Goal: Task Accomplishment & Management: Manage account settings

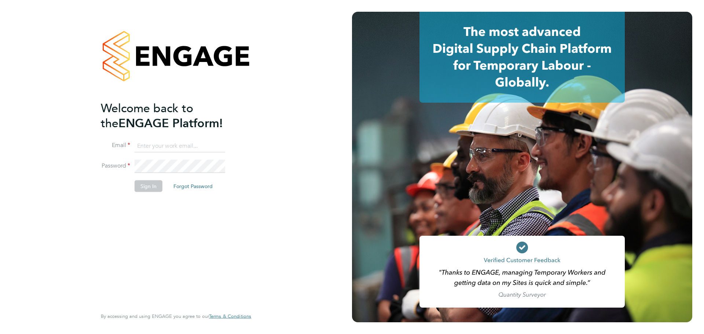
type input "emma@ivyresourcegroup.com"
click at [154, 190] on button "Sign In" at bounding box center [149, 186] width 28 height 12
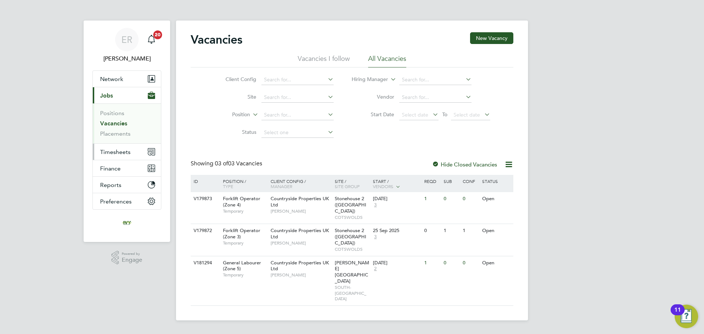
click at [117, 151] on span "Timesheets" at bounding box center [115, 152] width 30 height 7
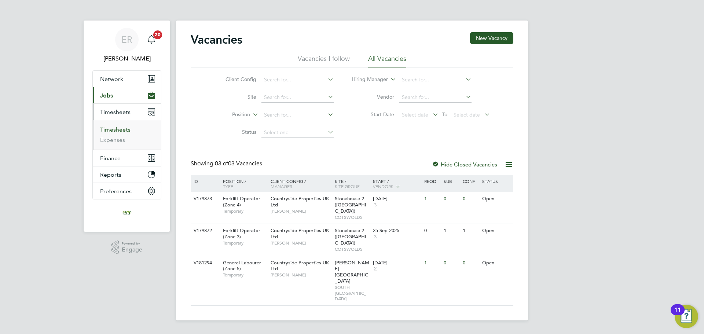
click at [111, 129] on link "Timesheets" at bounding box center [115, 129] width 30 height 7
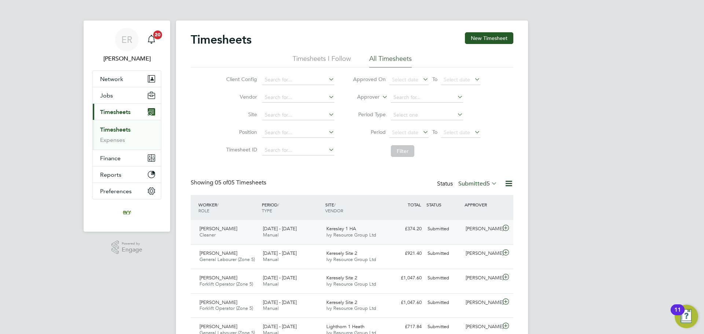
scroll to position [35, 0]
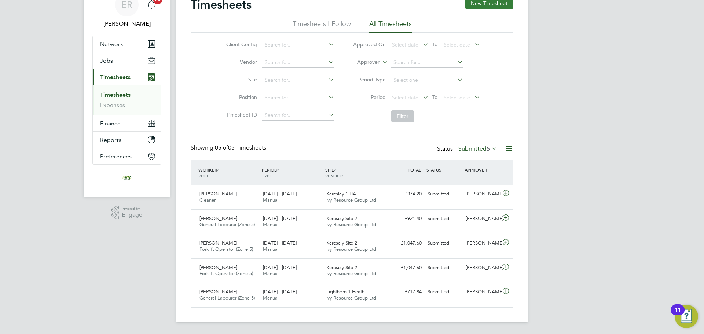
click at [484, 2] on button "New Timesheet" at bounding box center [489, 3] width 48 height 12
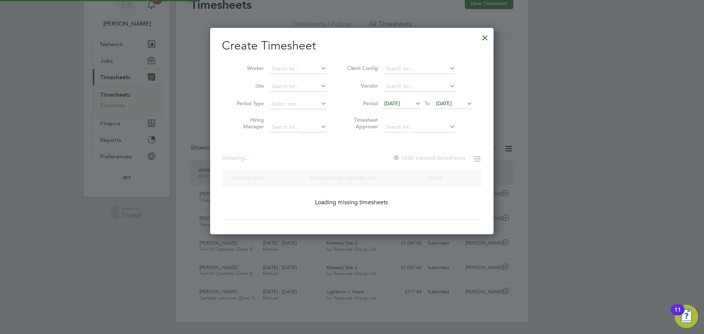
scroll to position [626, 284]
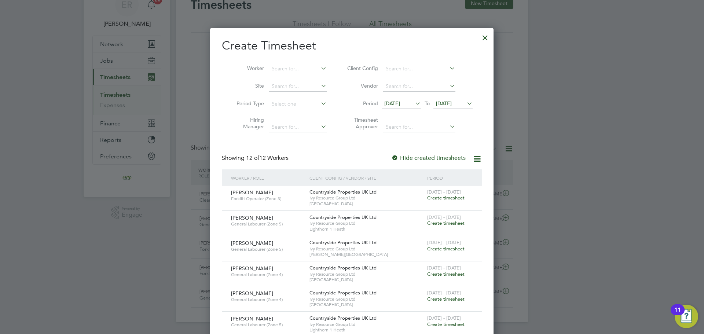
click at [459, 107] on span "19 Sep 2025" at bounding box center [452, 104] width 39 height 10
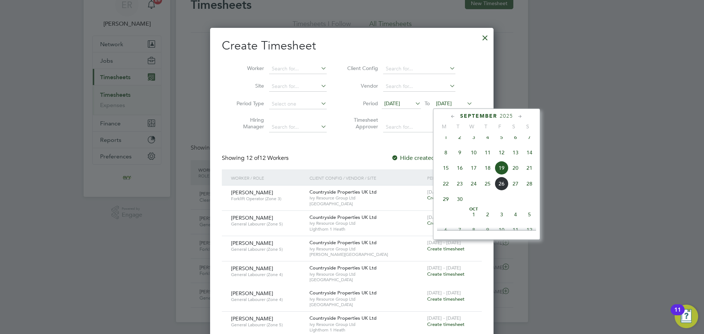
click at [527, 189] on span "28" at bounding box center [530, 184] width 14 height 14
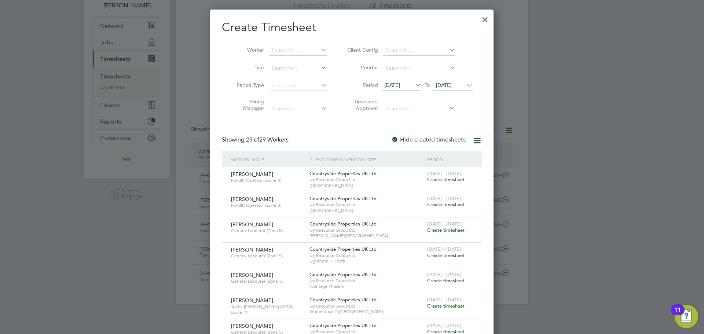
scroll to position [72, 0]
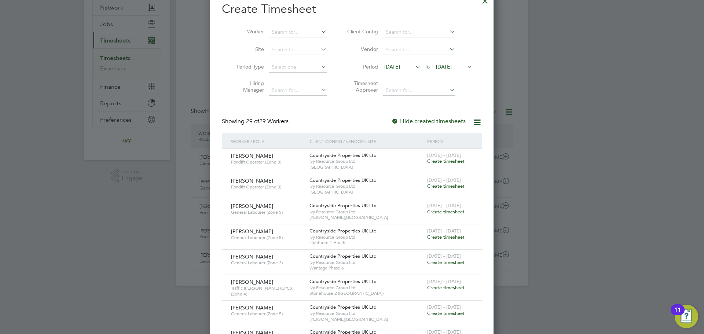
click at [447, 186] on span "Create timesheet" at bounding box center [445, 186] width 37 height 6
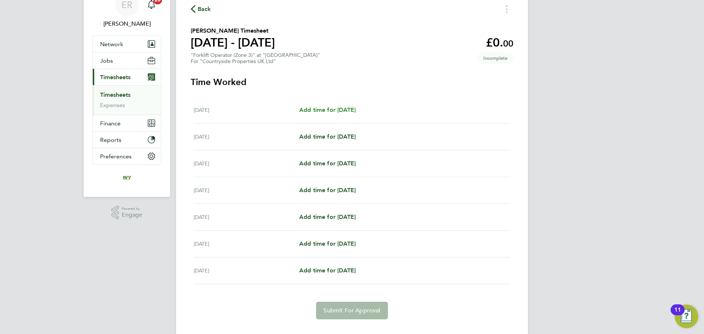
click at [321, 110] on span "Add time for Mon 22 Sep" at bounding box center [327, 109] width 56 height 7
select select "30"
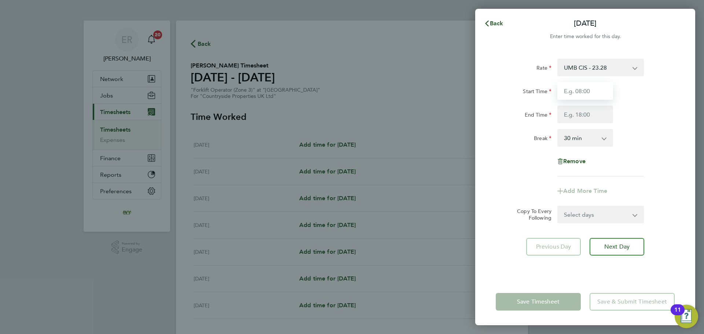
drag, startPoint x: 579, startPoint y: 86, endPoint x: 583, endPoint y: 87, distance: 4.5
click at [579, 86] on input "Start Time" at bounding box center [585, 91] width 56 height 18
type input "07:30"
click at [587, 116] on input "End Time" at bounding box center [585, 115] width 56 height 18
type input "17:00"
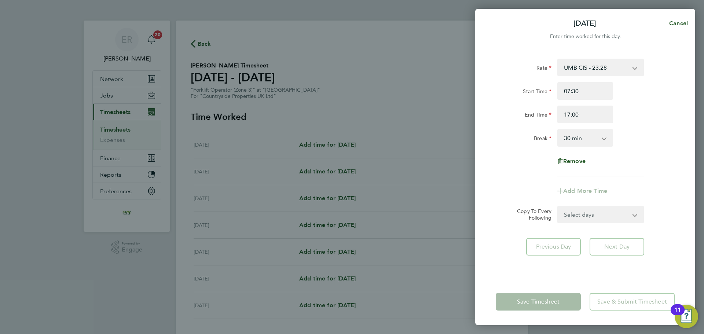
click at [642, 131] on div "Break 0 min 15 min 30 min 45 min 60 min 75 min 90 min" at bounding box center [585, 138] width 185 height 18
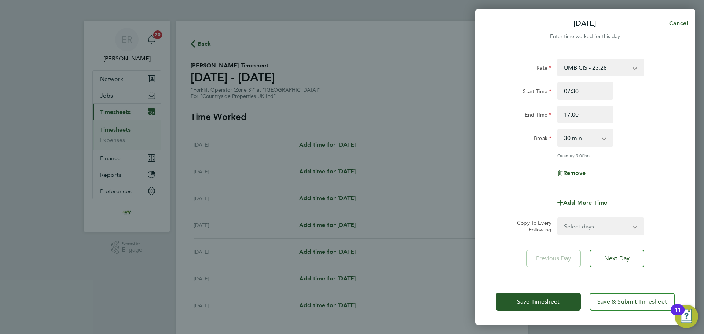
click at [592, 238] on div "Rate UMB CIS - 23.28 Start Time 07:30 End Time 17:00 Break 0 min 15 min 30 min …" at bounding box center [585, 164] width 220 height 228
click at [593, 229] on select "Select days Day Weekday (Mon-Fri) Weekend (Sat-Sun) Tuesday Wednesday Thursday …" at bounding box center [596, 226] width 77 height 16
select select "WEEKDAY"
click at [558, 218] on select "Select days Day Weekday (Mon-Fri) Weekend (Sat-Sun) Tuesday Wednesday Thursday …" at bounding box center [596, 226] width 77 height 16
select select "2025-09-28"
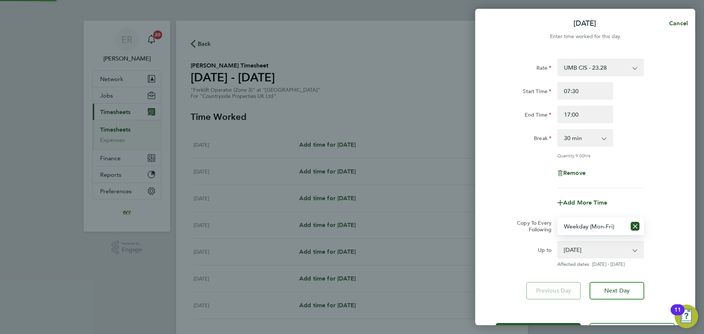
drag, startPoint x: 660, startPoint y: 173, endPoint x: 655, endPoint y: 182, distance: 9.2
click at [659, 173] on div "Remove" at bounding box center [585, 173] width 185 height 18
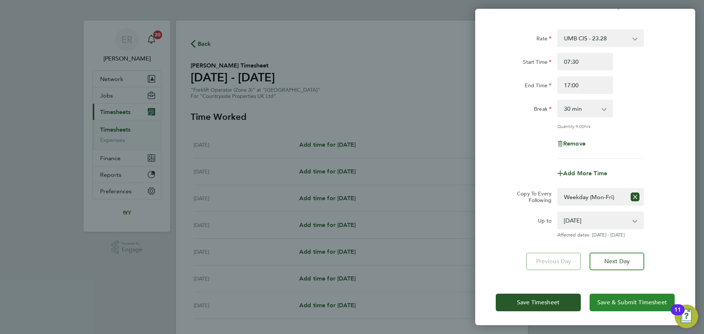
click at [611, 299] on span "Save & Submit Timesheet" at bounding box center [632, 302] width 70 height 7
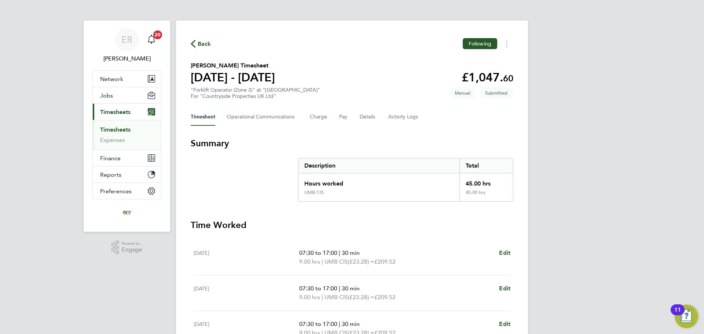
click at [121, 132] on link "Timesheets" at bounding box center [115, 129] width 30 height 7
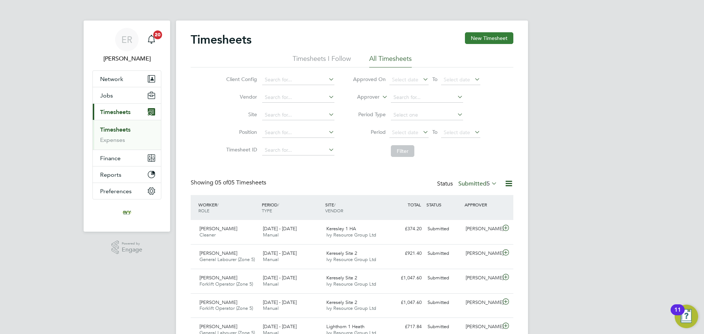
click at [499, 41] on button "New Timesheet" at bounding box center [489, 38] width 48 height 12
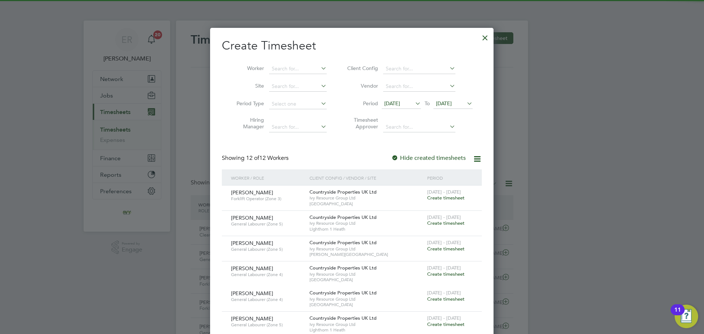
click at [458, 98] on li "Period 12 Sep 2025 To 19 Sep 2025" at bounding box center [409, 104] width 146 height 18
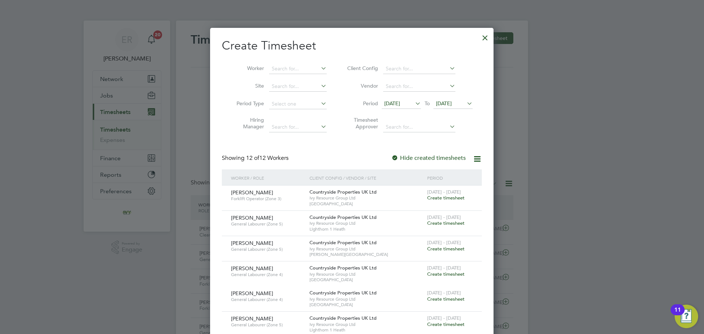
click at [452, 102] on span "19 Sep 2025" at bounding box center [444, 103] width 16 height 7
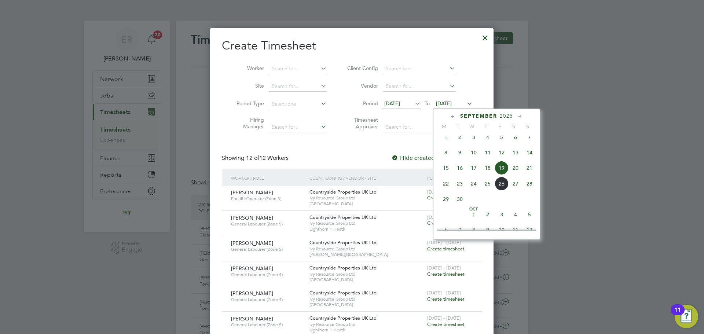
click at [532, 191] on span "28" at bounding box center [530, 184] width 14 height 14
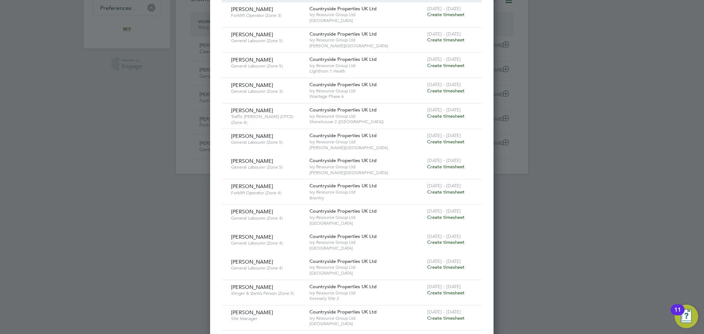
click at [439, 190] on span "Create timesheet" at bounding box center [445, 192] width 37 height 6
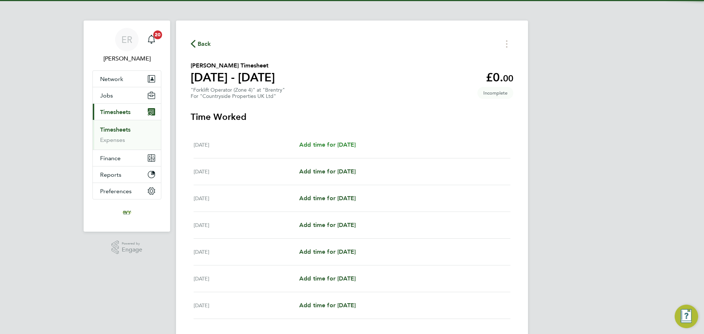
click at [314, 142] on span "Add time for Mon 22 Sep" at bounding box center [327, 144] width 56 height 7
select select "30"
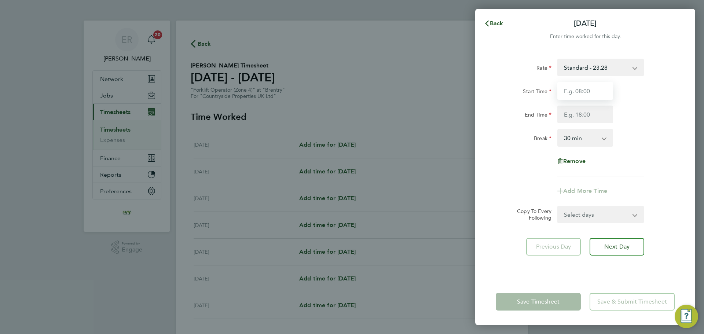
click at [590, 96] on input "Start Time" at bounding box center [585, 91] width 56 height 18
type input "08:00"
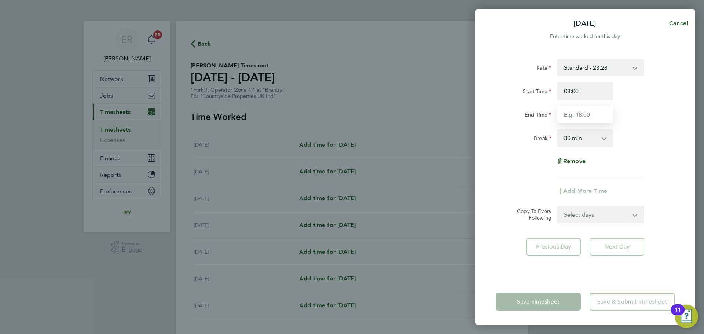
click at [583, 114] on input "End Time" at bounding box center [585, 115] width 56 height 18
type input "16:30"
click at [623, 137] on div "Break 0 min 15 min 30 min 45 min 60 min 75 min 90 min" at bounding box center [585, 138] width 185 height 18
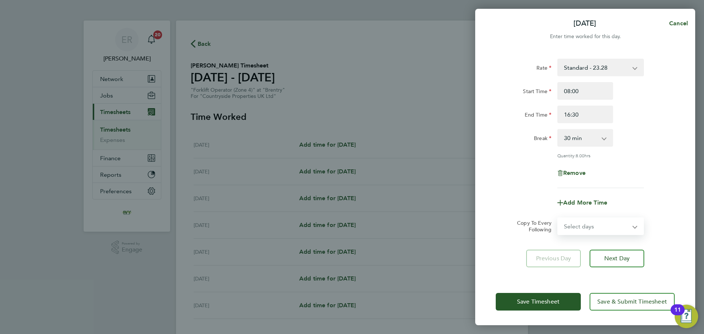
drag, startPoint x: 614, startPoint y: 227, endPoint x: 618, endPoint y: 229, distance: 4.1
click at [614, 227] on select "Select days Day Weekday (Mon-Fri) Weekend (Sat-Sun) Tuesday Wednesday Thursday …" at bounding box center [596, 226] width 77 height 16
select select "WEEKDAY"
click at [558, 218] on select "Select days Day Weekday (Mon-Fri) Weekend (Sat-Sun) Tuesday Wednesday Thursday …" at bounding box center [596, 226] width 77 height 16
select select "2025-09-28"
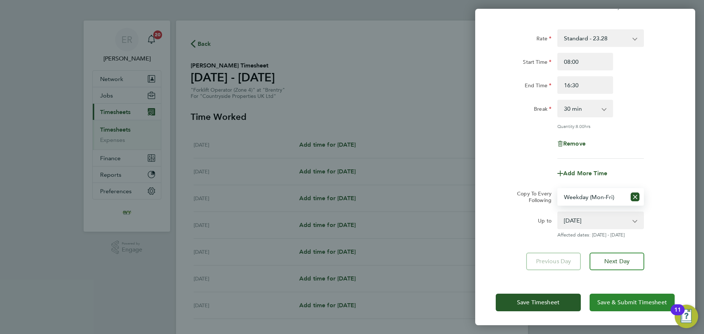
click at [623, 302] on span "Save & Submit Timesheet" at bounding box center [632, 302] width 70 height 7
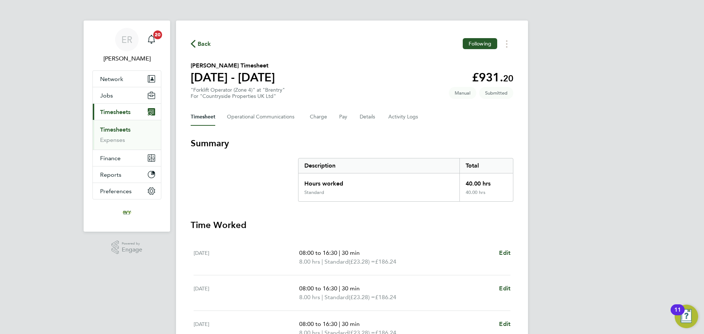
click at [124, 129] on link "Timesheets" at bounding box center [115, 129] width 30 height 7
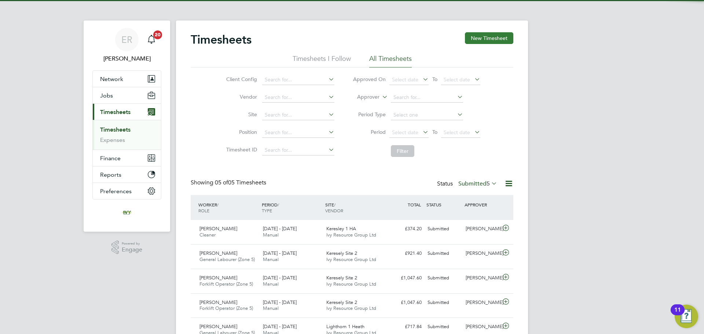
click at [475, 43] on button "New Timesheet" at bounding box center [489, 38] width 48 height 12
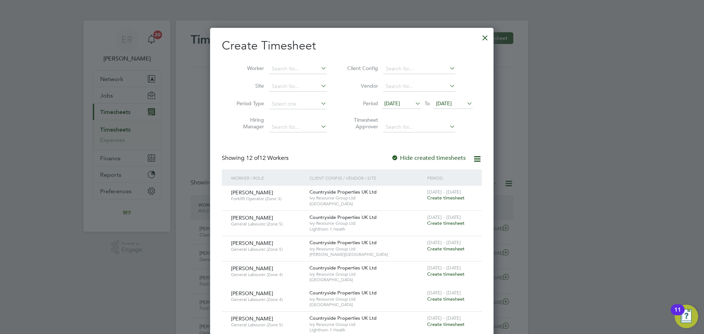
click at [452, 105] on span "19 Sep 2025" at bounding box center [444, 103] width 16 height 7
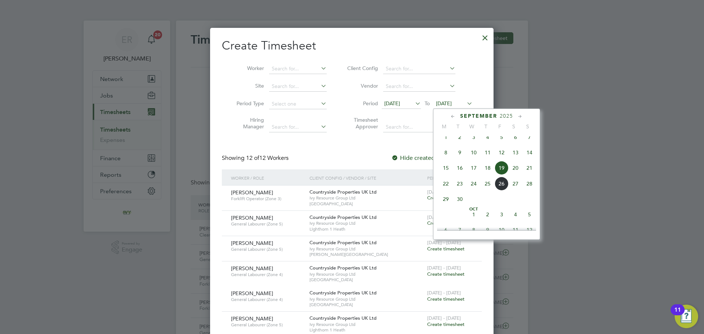
click at [527, 189] on span "28" at bounding box center [530, 184] width 14 height 14
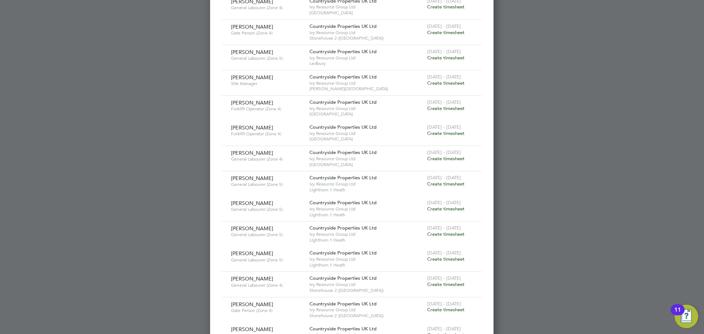
click at [442, 159] on span "Create timesheet" at bounding box center [445, 158] width 37 height 6
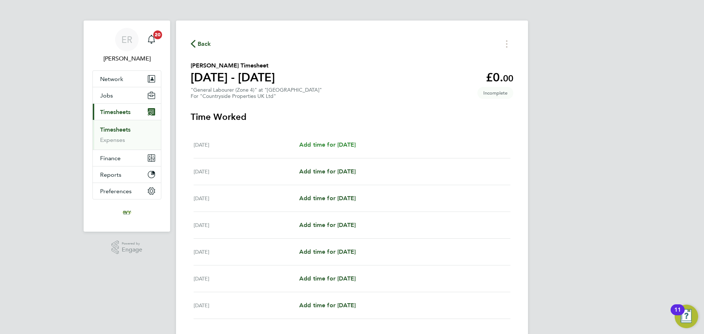
click at [340, 145] on span "Add time for Mon 22 Sep" at bounding box center [327, 144] width 56 height 7
select select "30"
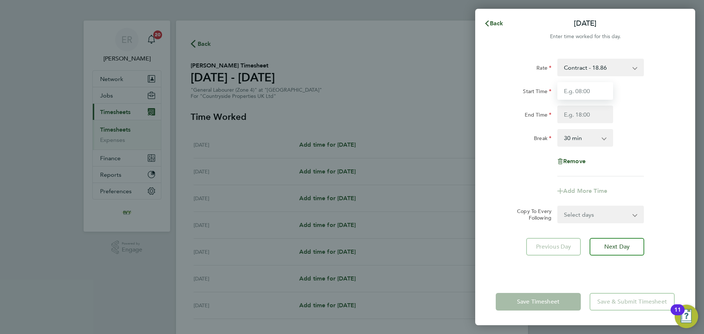
click at [585, 92] on input "Start Time" at bounding box center [585, 91] width 56 height 18
type input "07:30"
click at [592, 118] on input "End Time" at bounding box center [585, 115] width 56 height 18
type input "17:00"
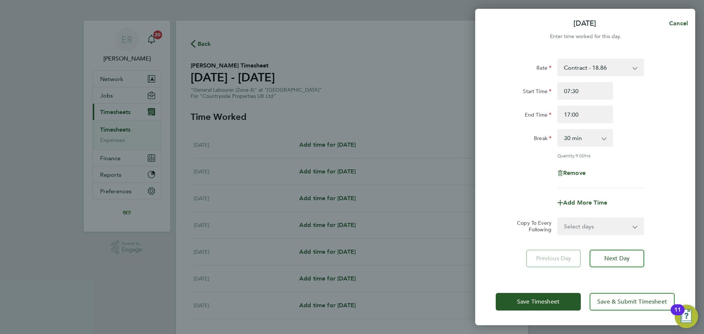
click at [650, 137] on div "Break 0 min 15 min 30 min 45 min 60 min 75 min 90 min" at bounding box center [585, 138] width 185 height 18
click at [627, 225] on select "Select days Day Weekday (Mon-Fri) Weekend (Sat-Sun) Tuesday Wednesday Thursday …" at bounding box center [596, 226] width 77 height 16
select select "WEEKDAY"
click at [558, 218] on select "Select days Day Weekday (Mon-Fri) Weekend (Sat-Sun) Tuesday Wednesday Thursday …" at bounding box center [596, 226] width 77 height 16
select select "2025-09-28"
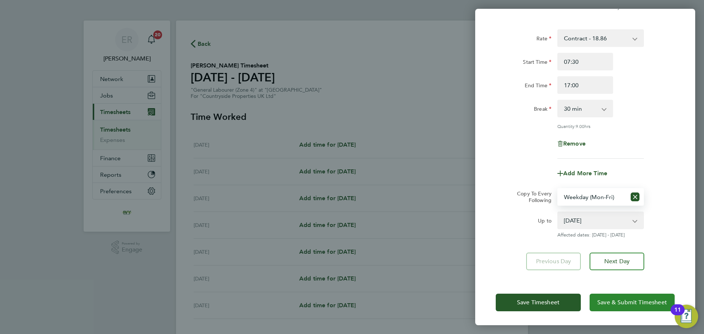
click at [619, 306] on button "Save & Submit Timesheet" at bounding box center [632, 303] width 85 height 18
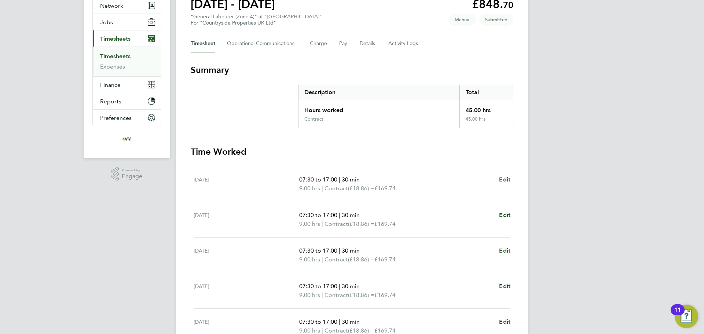
drag, startPoint x: 121, startPoint y: 59, endPoint x: 155, endPoint y: 56, distance: 34.2
click at [121, 58] on link "Timesheets" at bounding box center [115, 56] width 30 height 7
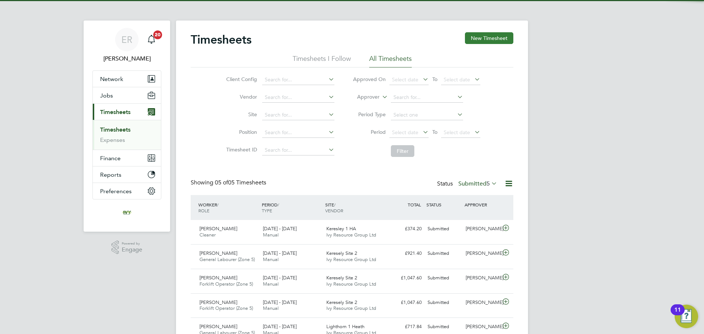
click at [482, 37] on button "New Timesheet" at bounding box center [489, 38] width 48 height 12
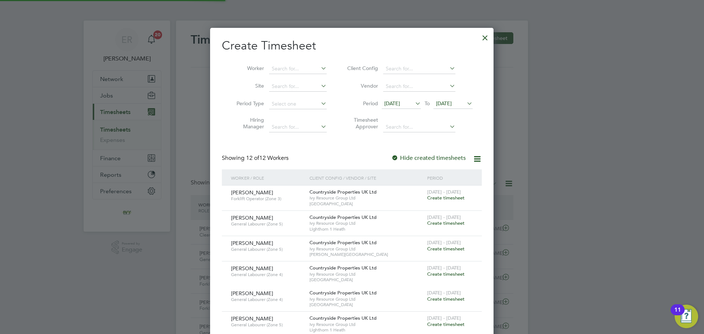
click at [452, 106] on span "19 Sep 2025" at bounding box center [444, 103] width 16 height 7
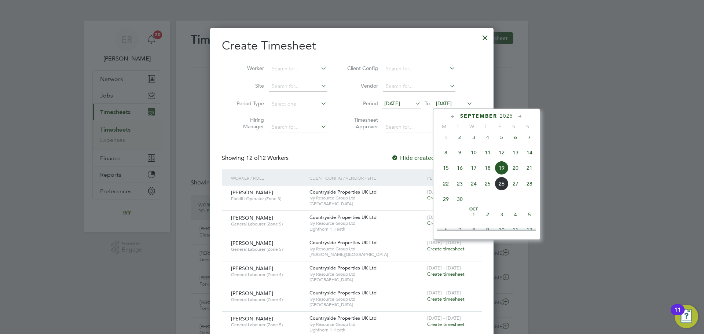
click at [531, 190] on span "28" at bounding box center [530, 184] width 14 height 14
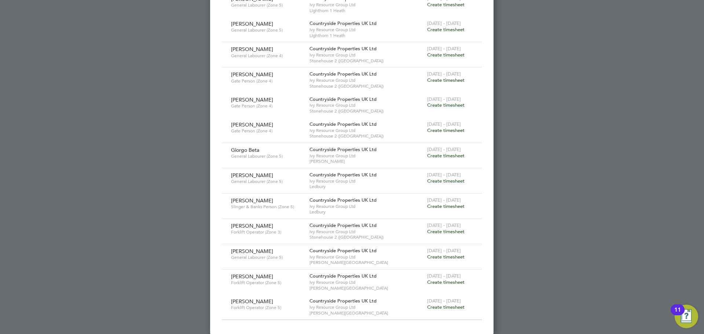
click at [439, 229] on span "Create timesheet" at bounding box center [445, 231] width 37 height 6
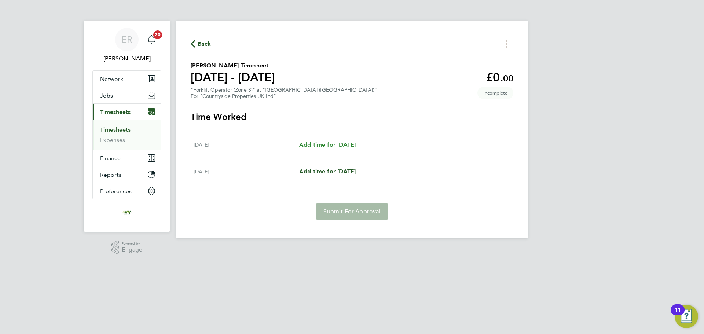
click at [340, 144] on span "Add time for Thu 25 Sep" at bounding box center [327, 144] width 56 height 7
select select "30"
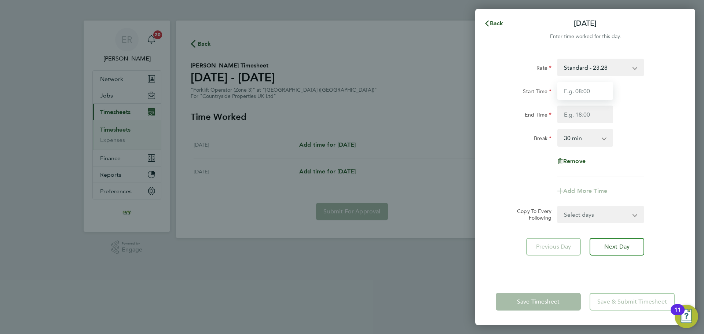
click at [584, 96] on input "Start Time" at bounding box center [585, 91] width 56 height 18
type input "07:30"
click at [587, 113] on input "End Time" at bounding box center [585, 115] width 56 height 18
type input "17:00"
click at [636, 136] on div "Break 0 min 15 min 30 min 45 min 60 min 75 min 90 min" at bounding box center [585, 138] width 185 height 18
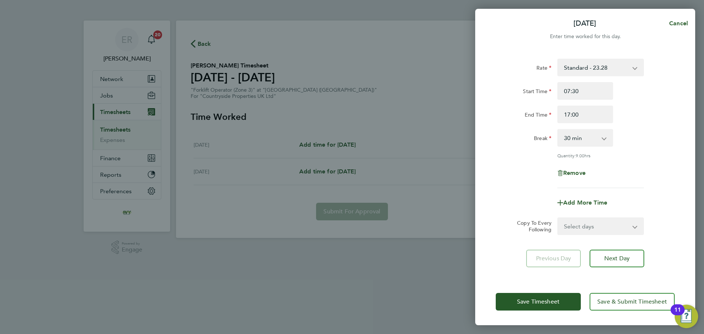
click at [619, 228] on select "Select days Friday" at bounding box center [596, 226] width 77 height 16
select select "FRI"
click at [558, 218] on select "Select days Friday" at bounding box center [596, 226] width 77 height 16
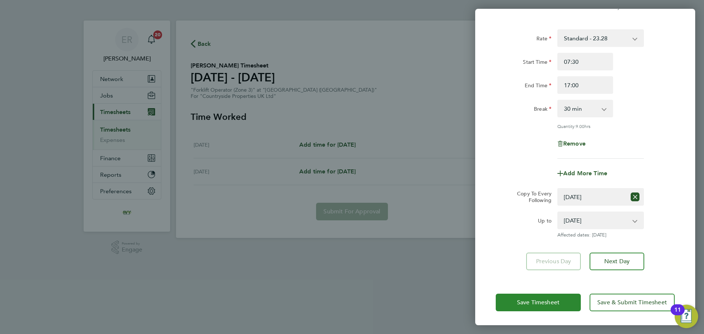
click at [554, 297] on button "Save Timesheet" at bounding box center [538, 303] width 85 height 18
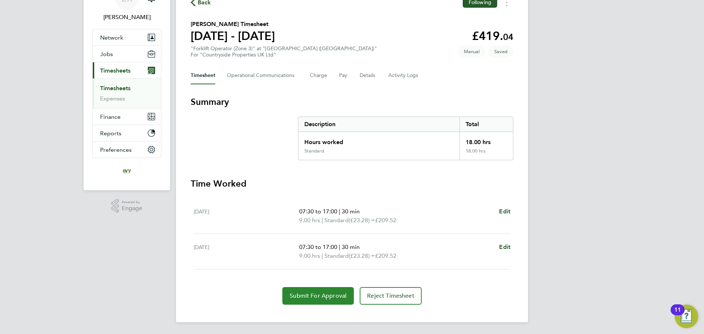
click at [319, 291] on button "Submit For Approval" at bounding box center [318, 296] width 72 height 18
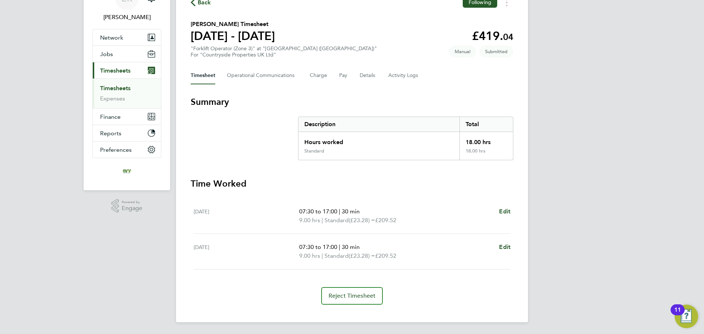
click at [114, 88] on link "Timesheets" at bounding box center [115, 88] width 30 height 7
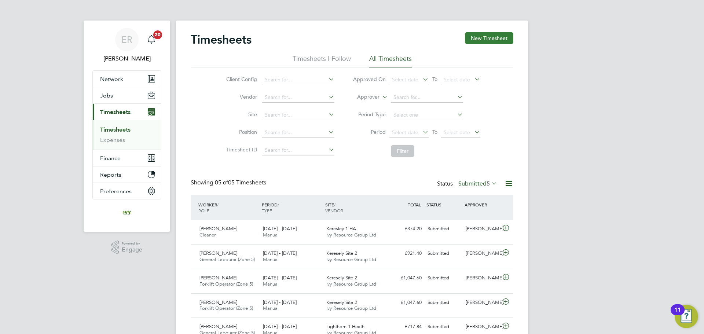
click at [478, 39] on button "New Timesheet" at bounding box center [489, 38] width 48 height 12
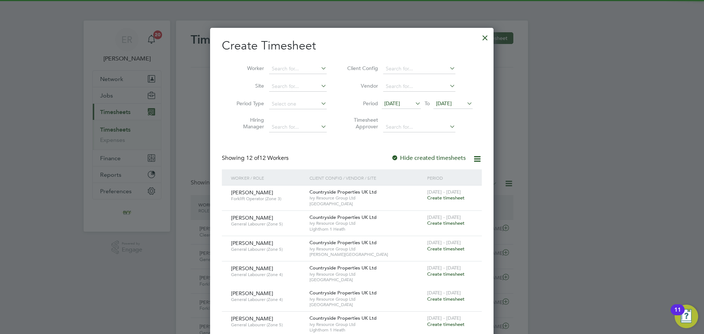
click at [452, 105] on span "19 Sep 2025" at bounding box center [444, 103] width 16 height 7
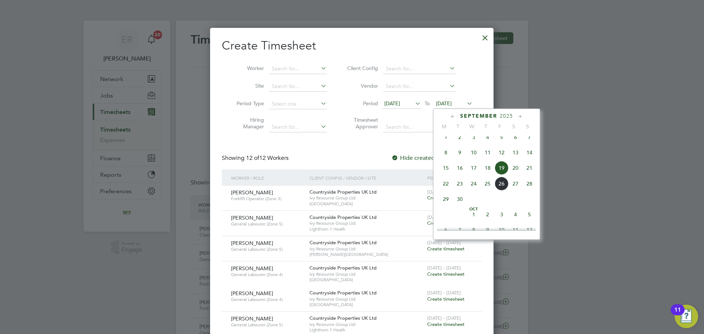
click at [530, 189] on span "28" at bounding box center [530, 184] width 14 height 14
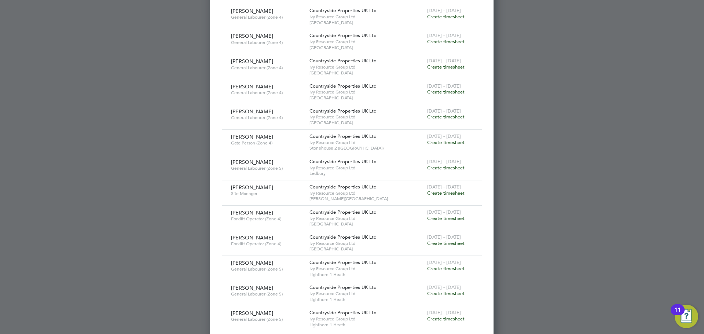
click at [444, 139] on span "Create timesheet" at bounding box center [445, 142] width 37 height 6
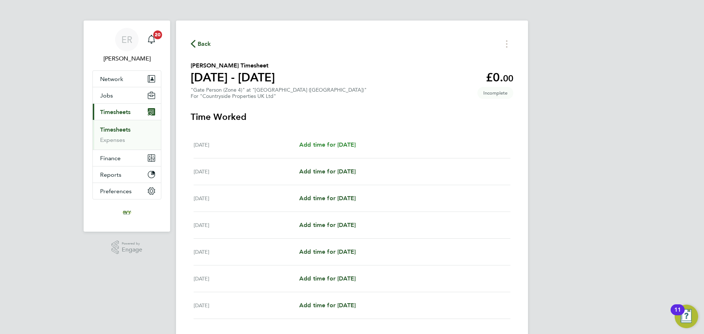
click at [342, 144] on span "Add time for Mon 22 Sep" at bounding box center [327, 144] width 56 height 7
select select "30"
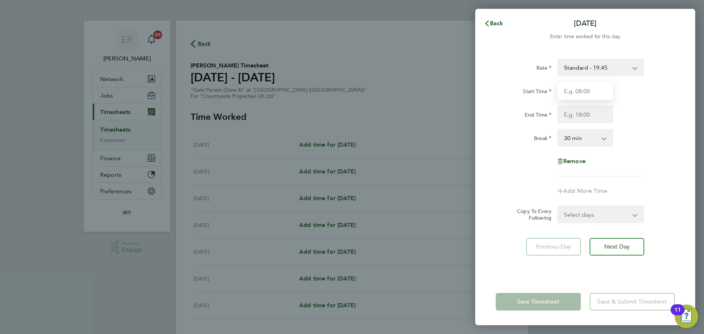
drag, startPoint x: 565, startPoint y: 98, endPoint x: 569, endPoint y: 98, distance: 4.0
click at [565, 98] on input "Start Time" at bounding box center [585, 91] width 56 height 18
type input "07:30"
click at [582, 114] on input "End Time" at bounding box center [585, 115] width 56 height 18
type input "17:00"
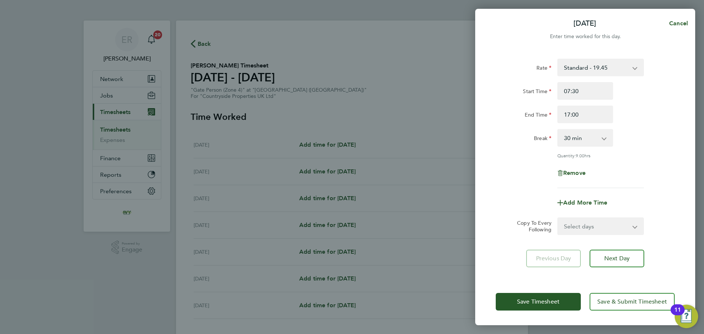
click at [645, 142] on div "Break 0 min 15 min 30 min 45 min 60 min 75 min 90 min" at bounding box center [585, 138] width 185 height 18
click at [636, 220] on app-icon-cross-button at bounding box center [639, 226] width 9 height 16
click at [633, 230] on select "Select days Day Weekday (Mon-Fri) Weekend (Sat-Sun) Tuesday Wednesday Thursday …" at bounding box center [596, 226] width 77 height 16
select select "WEEKDAY"
click at [558, 218] on select "Select days Day Weekday (Mon-Fri) Weekend (Sat-Sun) Tuesday Wednesday Thursday …" at bounding box center [596, 226] width 77 height 16
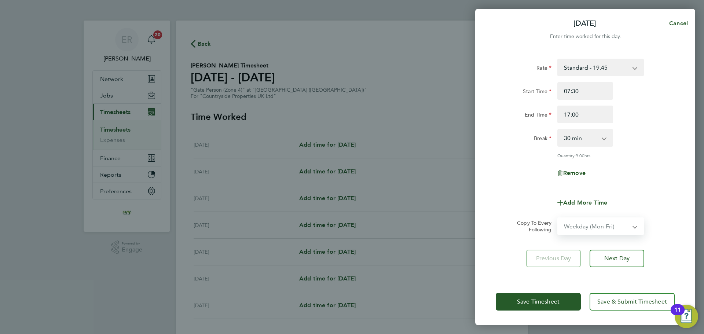
select select "2025-09-28"
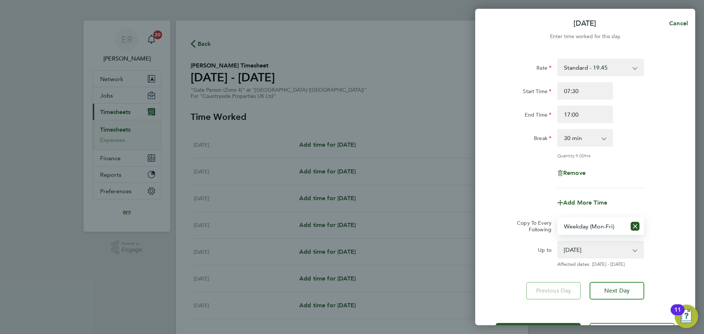
click at [657, 251] on div "Up to 23 Sep 2025 24 Sep 2025 25 Sep 2025 26 Sep 2025 27 Sep 2025 28 Sep 2025 A…" at bounding box center [585, 254] width 185 height 26
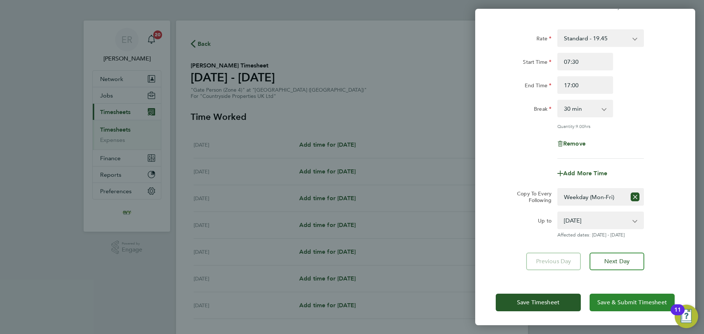
click at [626, 308] on button "Save & Submit Timesheet" at bounding box center [632, 303] width 85 height 18
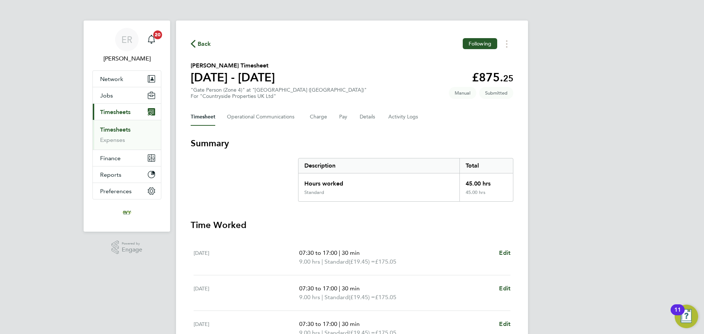
click at [128, 130] on link "Timesheets" at bounding box center [115, 129] width 30 height 7
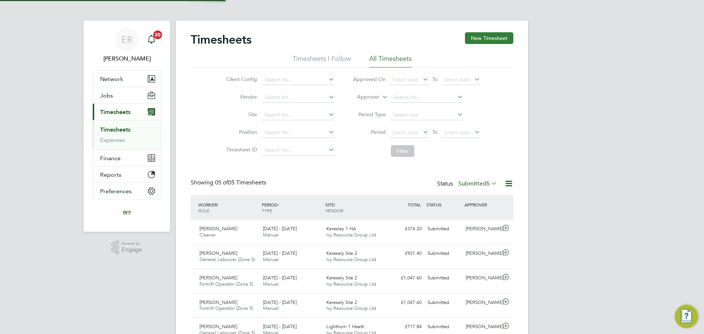
click at [488, 40] on button "New Timesheet" at bounding box center [489, 38] width 48 height 12
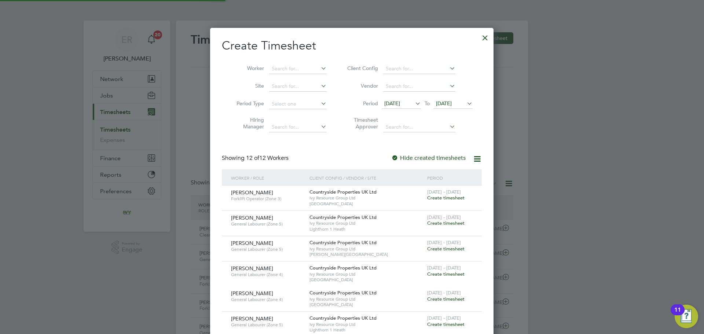
click at [452, 101] on span "19 Sep 2025" at bounding box center [444, 103] width 16 height 7
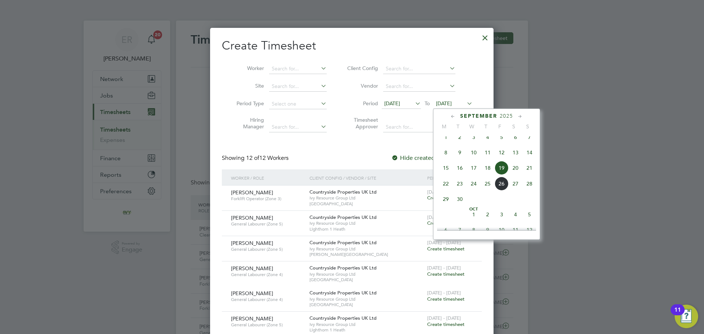
click at [529, 188] on span "28" at bounding box center [530, 184] width 14 height 14
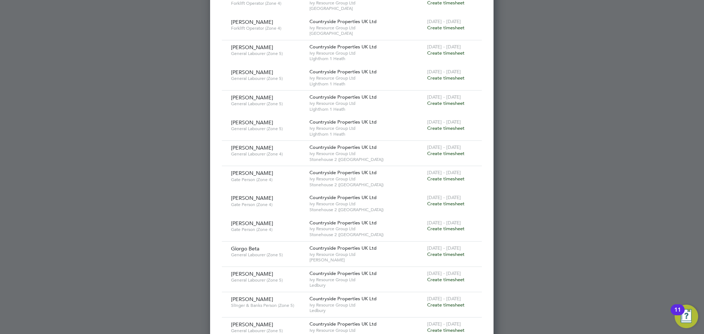
click at [438, 151] on span "Create timesheet" at bounding box center [445, 153] width 37 height 6
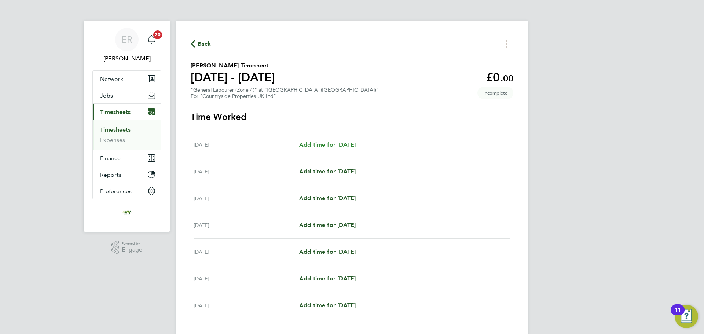
click at [336, 144] on span "Add time for Mon 22 Sep" at bounding box center [327, 144] width 56 height 7
select select "30"
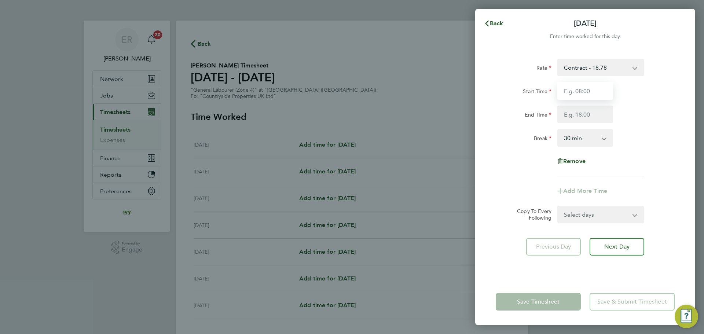
click at [575, 87] on input "Start Time" at bounding box center [585, 91] width 56 height 18
type input "07:30"
click at [585, 117] on input "End Time" at bounding box center [585, 115] width 56 height 18
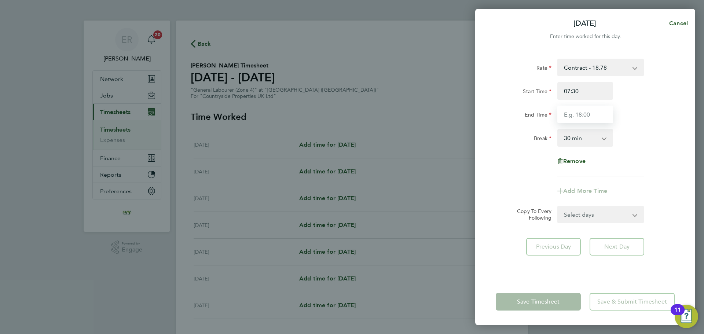
type input "17:00"
click at [649, 189] on app-timesheet-line-form-group "Rate Contract - 18.78 Start Time 07:30 End Time 17:00 Break 0 min 15 min 30 min…" at bounding box center [585, 129] width 179 height 141
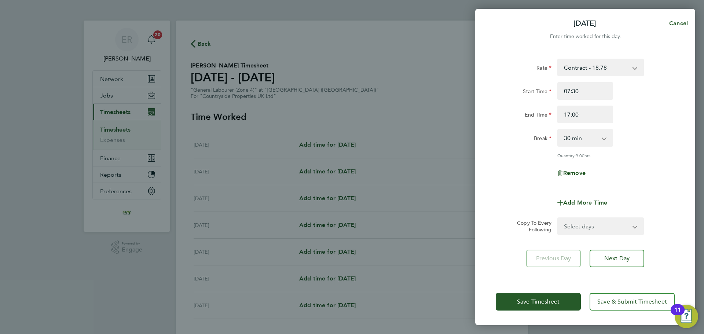
click at [623, 232] on select "Select days Day Weekday (Mon-Fri) Weekend (Sat-Sun) Tuesday Wednesday Thursday …" at bounding box center [596, 226] width 77 height 16
select select "WEEKDAY"
click at [558, 218] on select "Select days Day Weekday (Mon-Fri) Weekend (Sat-Sun) Tuesday Wednesday Thursday …" at bounding box center [596, 226] width 77 height 16
select select "2025-09-28"
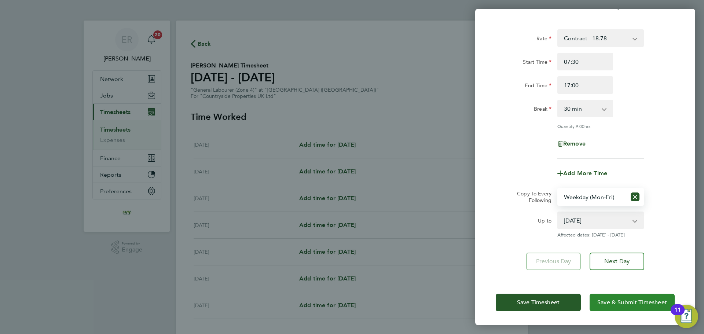
click at [609, 300] on span "Save & Submit Timesheet" at bounding box center [632, 302] width 70 height 7
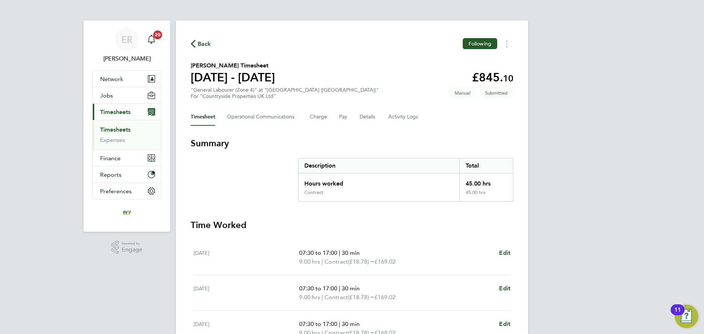
click at [104, 131] on link "Timesheets" at bounding box center [115, 129] width 30 height 7
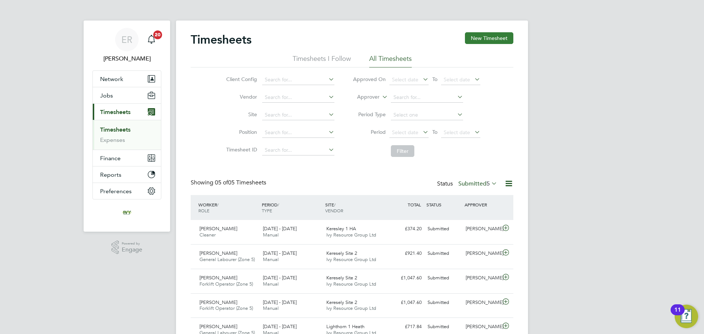
click at [486, 36] on button "New Timesheet" at bounding box center [489, 38] width 48 height 12
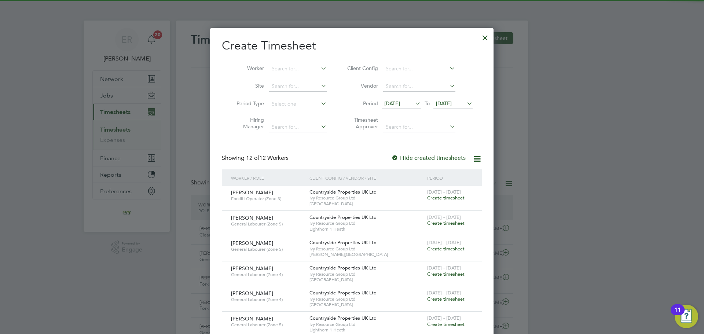
click at [452, 100] on span "19 Sep 2025" at bounding box center [444, 103] width 16 height 7
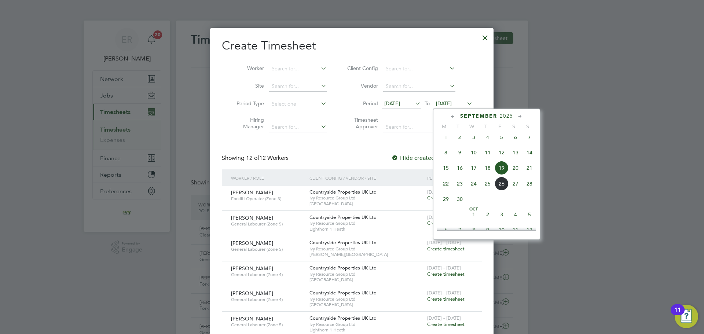
click at [531, 191] on span "28" at bounding box center [530, 184] width 14 height 14
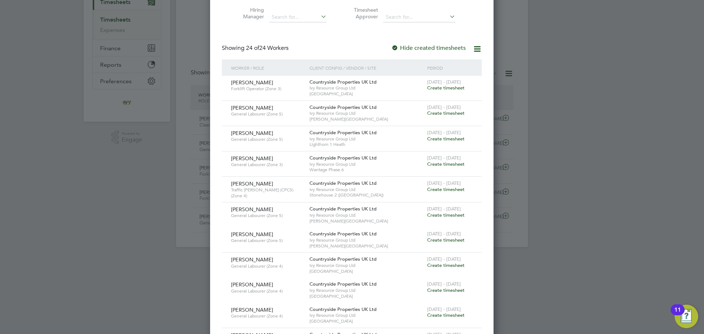
click at [444, 188] on span "Create timesheet" at bounding box center [445, 189] width 37 height 6
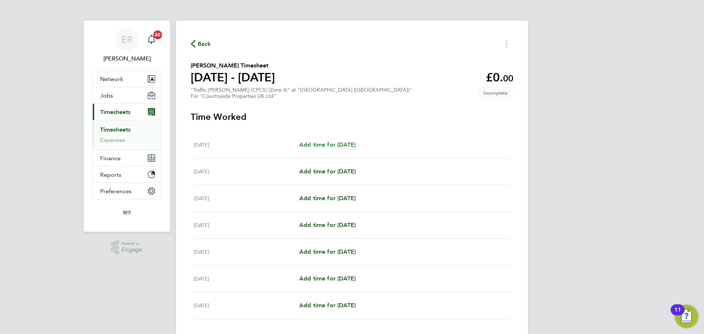
click at [329, 141] on span "Add time for Mon 22 Sep" at bounding box center [327, 144] width 56 height 7
select select "30"
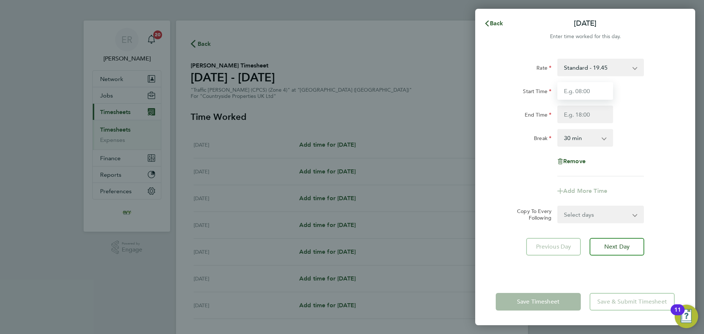
click at [596, 95] on input "Start Time" at bounding box center [585, 91] width 56 height 18
type input "07:30"
click at [597, 116] on input "End Time" at bounding box center [585, 115] width 56 height 18
type input "17:00"
click at [647, 146] on div "Break 0 min 15 min 30 min 45 min 60 min 75 min 90 min" at bounding box center [585, 138] width 185 height 18
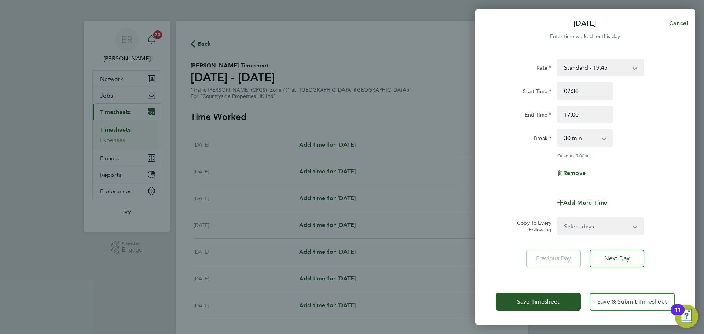
click at [640, 175] on div "Remove" at bounding box center [585, 173] width 185 height 18
click at [680, 18] on button "Cancel" at bounding box center [677, 23] width 38 height 15
select select "30"
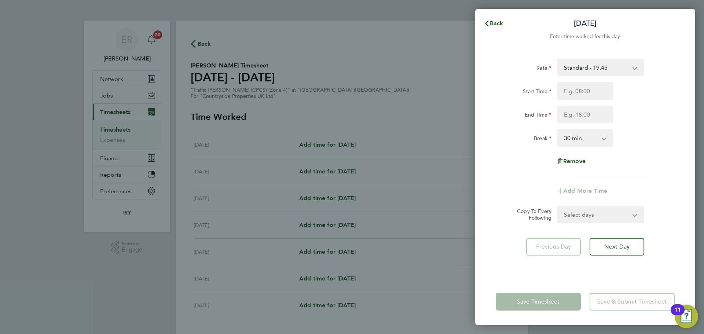
click at [37, 74] on div "Back Mon 22 Sep Enter time worked for this day. Rate Standard - 19.45 Start Tim…" at bounding box center [352, 167] width 704 height 334
click at [497, 23] on span "Back" at bounding box center [497, 23] width 14 height 7
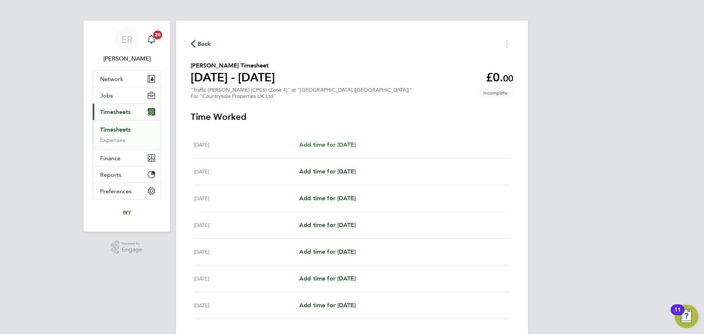
click at [354, 143] on span "Add time for Mon 22 Sep" at bounding box center [327, 144] width 56 height 7
select select "30"
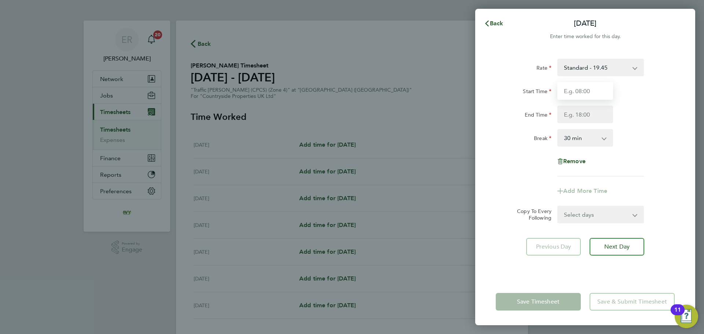
click at [573, 95] on input "Start Time" at bounding box center [585, 91] width 56 height 18
type input "07:30"
click at [590, 116] on input "End Time" at bounding box center [585, 115] width 56 height 18
type input "17:00"
click at [630, 128] on div "Rate Standard - 19.45 Start Time 07:30 End Time 17:00 Break 0 min 15 min 30 min…" at bounding box center [585, 118] width 179 height 118
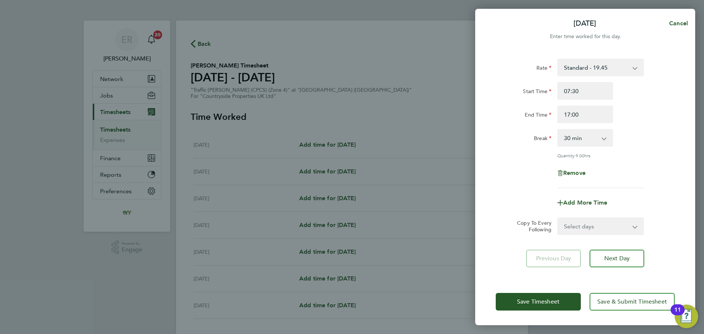
click at [635, 224] on select "Select days Day Weekday (Mon-Fri) Weekend (Sat-Sun) Tuesday Wednesday Thursday …" at bounding box center [596, 226] width 77 height 16
select select "WEEKDAY"
click at [558, 218] on select "Select days Day Weekday (Mon-Fri) Weekend (Sat-Sun) Tuesday Wednesday Thursday …" at bounding box center [596, 226] width 77 height 16
select select "2025-09-28"
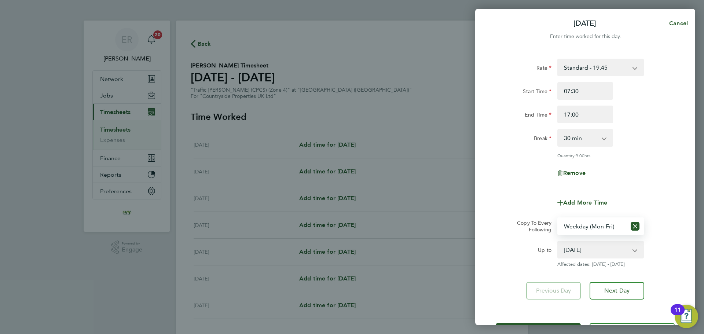
scroll to position [29, 0]
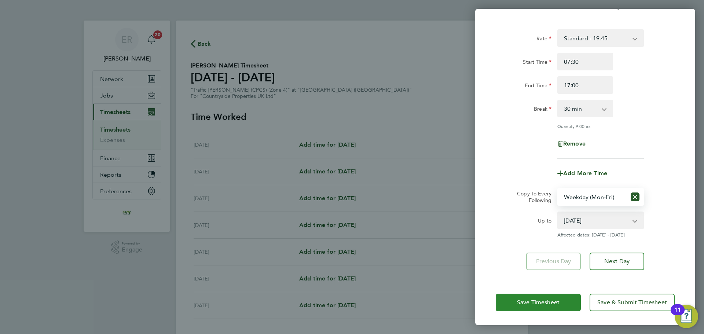
click at [560, 308] on button "Save Timesheet" at bounding box center [538, 303] width 85 height 18
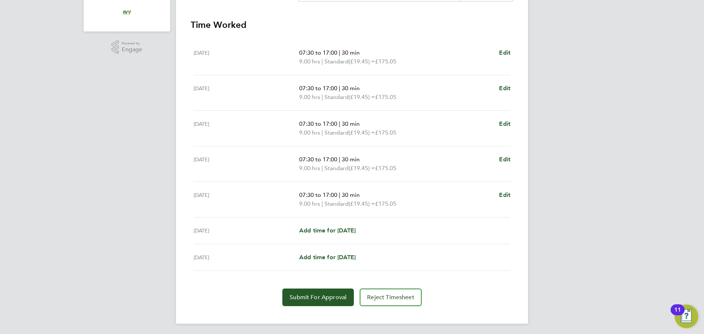
scroll to position [202, 0]
click at [341, 297] on span "Submit For Approval" at bounding box center [318, 295] width 57 height 7
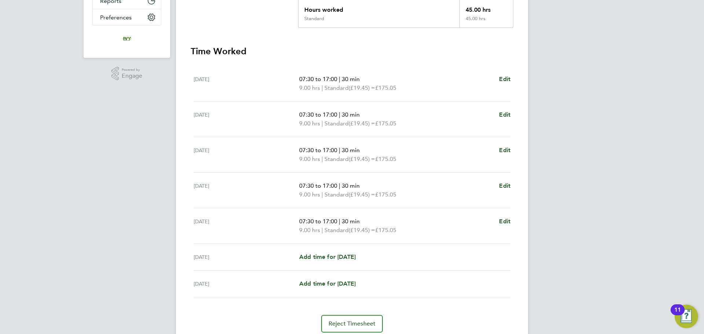
scroll to position [92, 0]
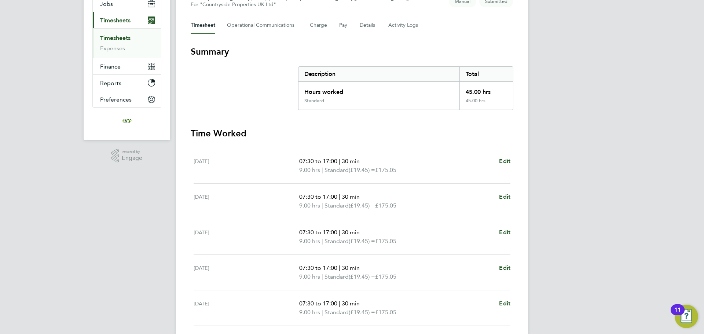
click at [109, 39] on link "Timesheets" at bounding box center [115, 37] width 30 height 7
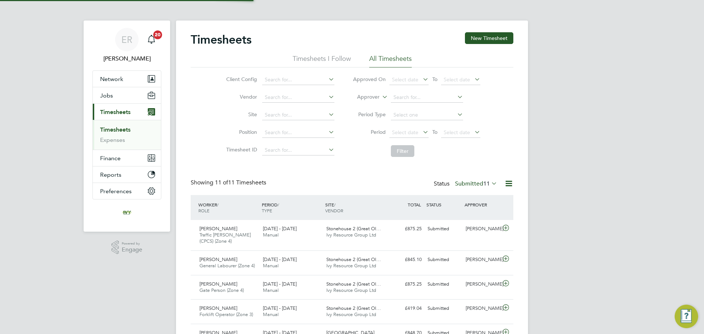
scroll to position [4, 4]
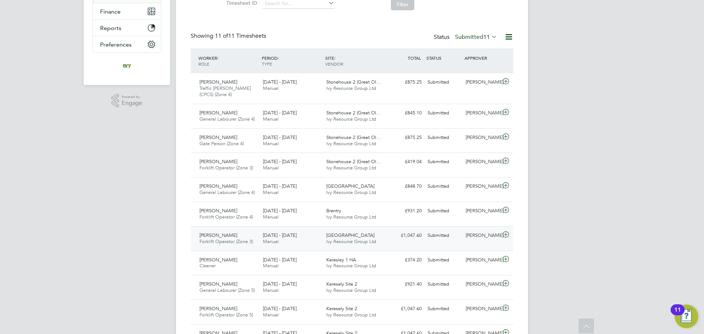
click at [488, 238] on div "[PERSON_NAME]" at bounding box center [482, 236] width 38 height 12
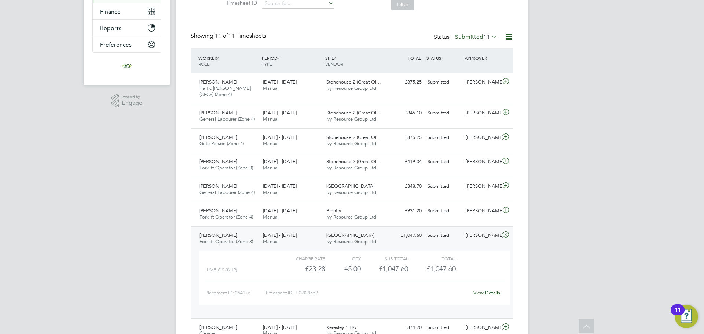
click at [489, 296] on div "View Details" at bounding box center [487, 293] width 36 height 12
click at [490, 292] on link "View Details" at bounding box center [486, 293] width 27 height 6
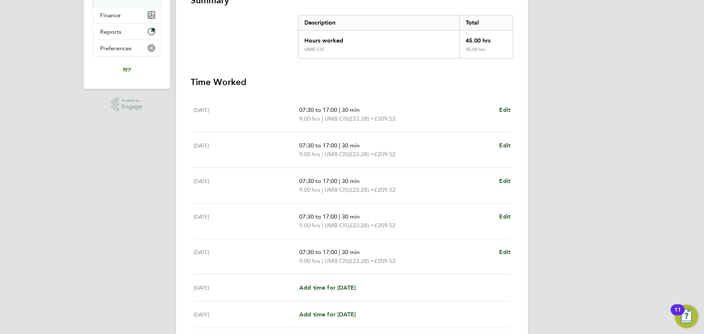
scroll to position [37, 0]
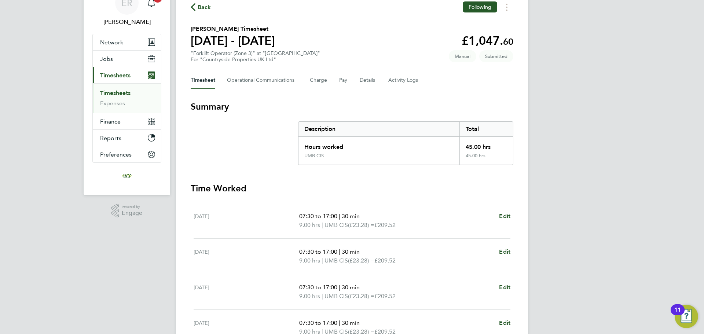
click at [116, 96] on link "Timesheets" at bounding box center [115, 92] width 30 height 7
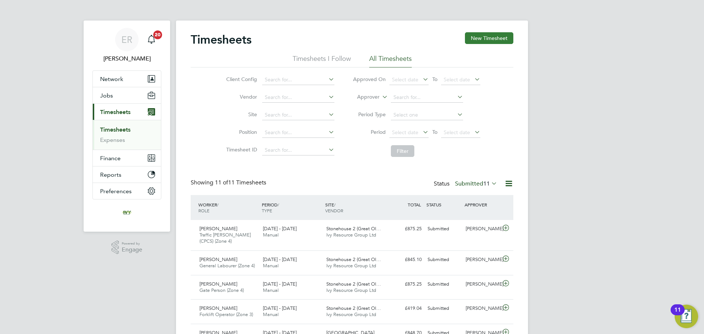
click at [489, 40] on button "New Timesheet" at bounding box center [489, 38] width 48 height 12
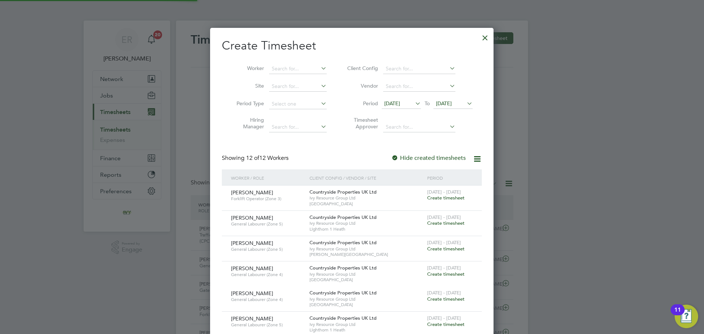
click at [462, 107] on span "19 Sep 2025" at bounding box center [452, 104] width 39 height 10
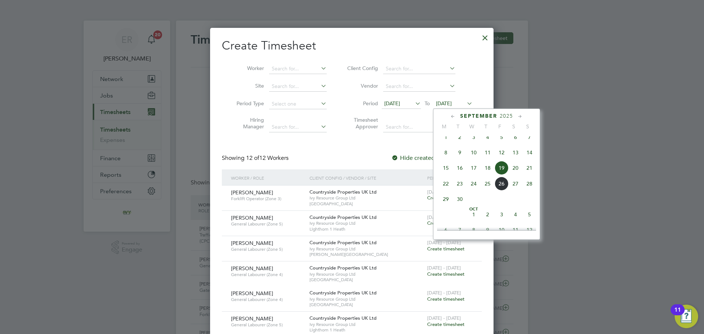
click at [532, 190] on span "28" at bounding box center [530, 184] width 14 height 14
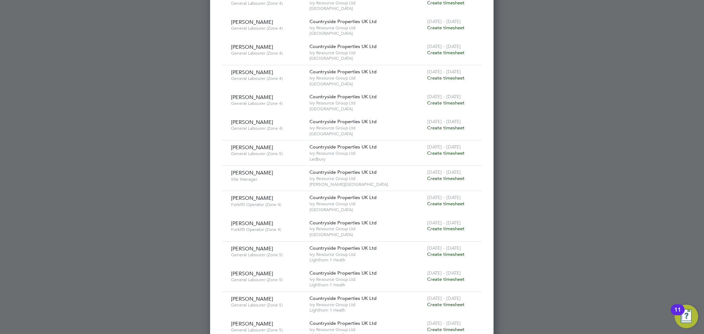
click at [440, 230] on span "Create timesheet" at bounding box center [445, 229] width 37 height 6
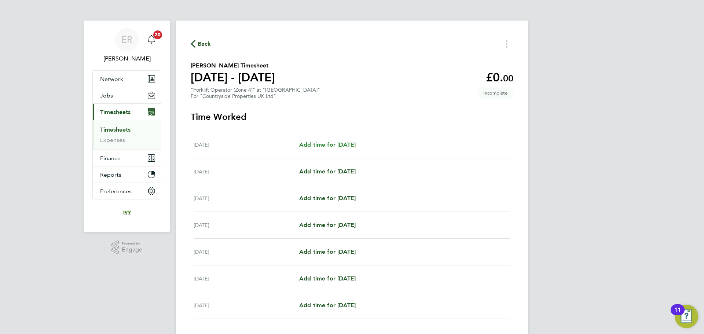
click at [350, 149] on div "Mon 22 Sep Add time for Mon 22 Sep Add time for Mon 22 Sep" at bounding box center [352, 145] width 317 height 27
click at [352, 144] on span "Add time for Mon 22 Sep" at bounding box center [327, 144] width 56 height 7
select select "30"
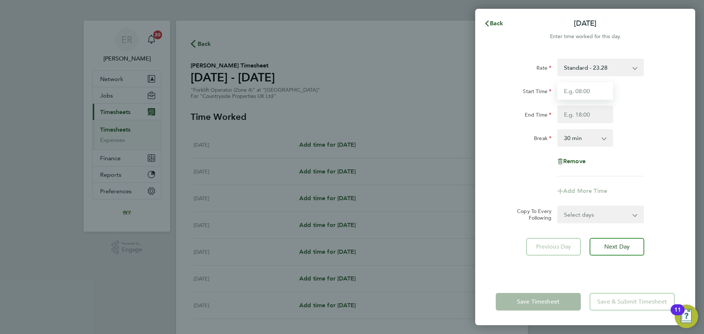
click at [589, 88] on input "Start Time" at bounding box center [585, 91] width 56 height 18
type input "07:30"
click at [588, 114] on input "End Time" at bounding box center [585, 115] width 56 height 18
type input "17:00"
click at [634, 135] on div "Break 0 min 15 min 30 min 45 min 60 min 75 min 90 min" at bounding box center [585, 138] width 185 height 18
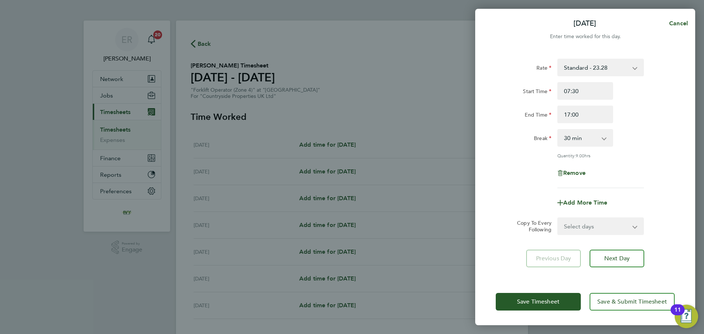
click at [629, 225] on select "Select days Day Weekday (Mon-Fri) Weekend (Sat-Sun) Tuesday Wednesday Thursday …" at bounding box center [596, 226] width 77 height 16
select select "WEEKDAY"
click at [558, 218] on select "Select days Day Weekday (Mon-Fri) Weekend (Sat-Sun) Tuesday Wednesday Thursday …" at bounding box center [596, 226] width 77 height 16
select select "2025-09-28"
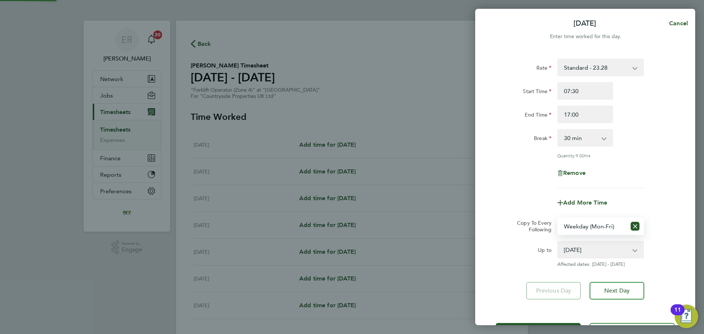
click at [657, 269] on div "Rate Standard - 23.28 Contract - 23.28 Start Time 07:30 End Time 17:00 Break 0 …" at bounding box center [585, 179] width 220 height 259
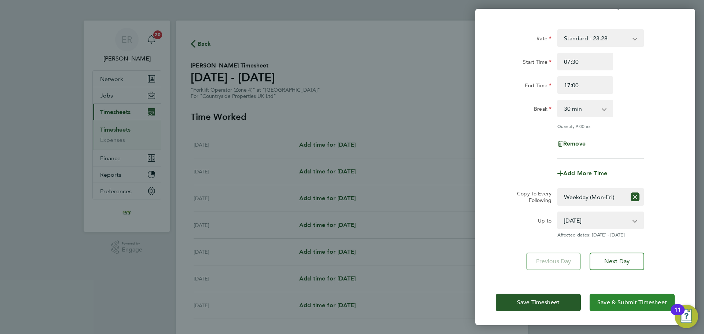
click at [616, 300] on span "Save & Submit Timesheet" at bounding box center [632, 302] width 70 height 7
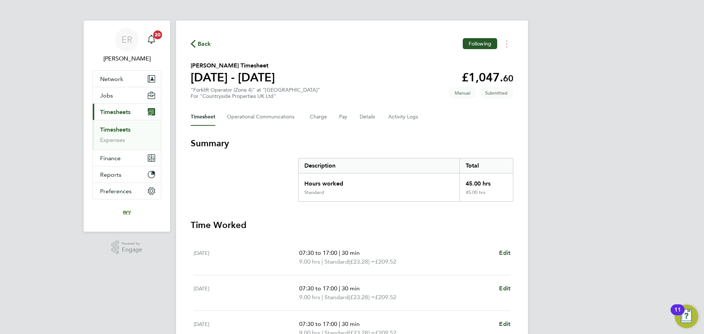
click at [116, 129] on link "Timesheets" at bounding box center [115, 129] width 30 height 7
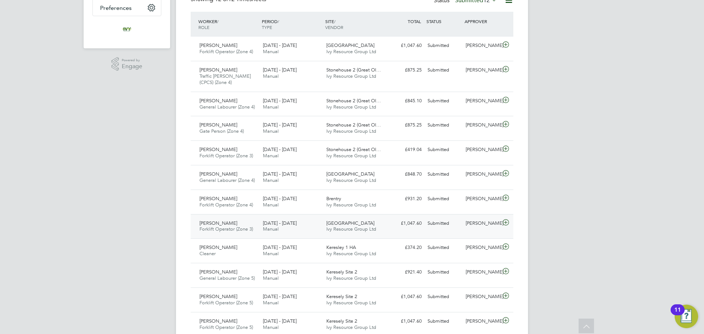
click at [398, 228] on div "£1,047.60 Submitted" at bounding box center [406, 223] width 38 height 12
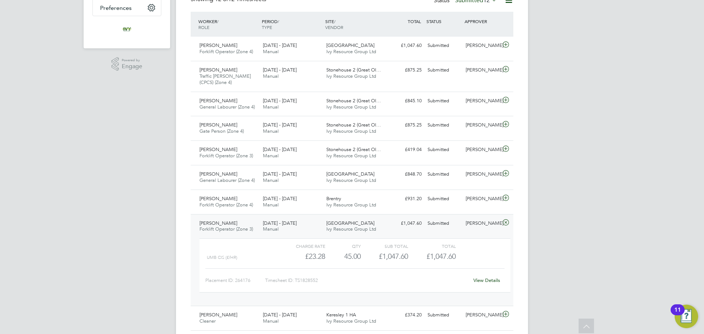
click at [494, 282] on link "View Details" at bounding box center [486, 280] width 27 height 6
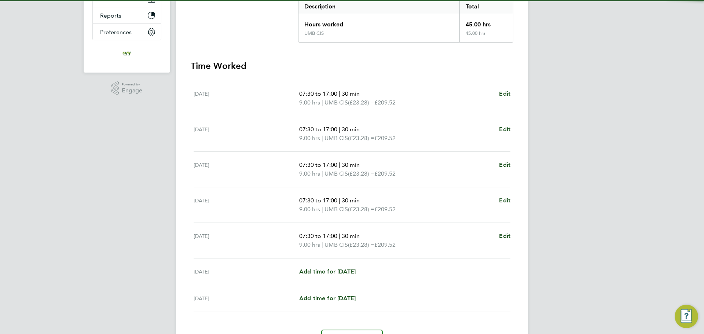
scroll to position [202, 0]
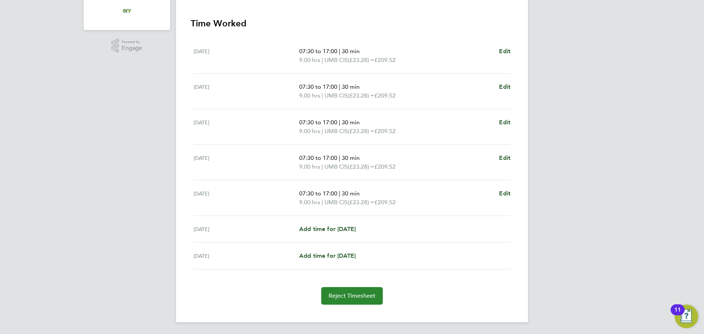
click at [351, 294] on span "Reject Timesheet" at bounding box center [352, 295] width 47 height 7
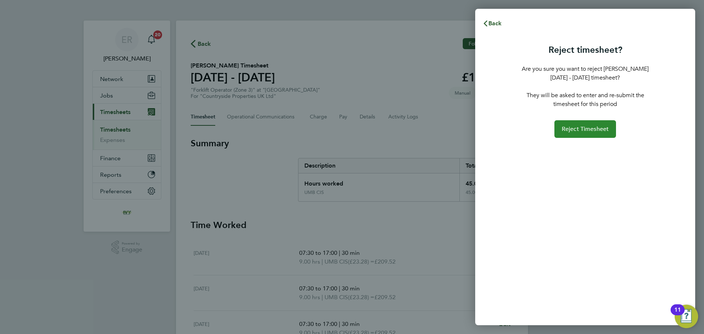
drag, startPoint x: 571, startPoint y: 129, endPoint x: 565, endPoint y: 134, distance: 7.0
click at [571, 130] on span "Reject Timesheet" at bounding box center [585, 128] width 47 height 7
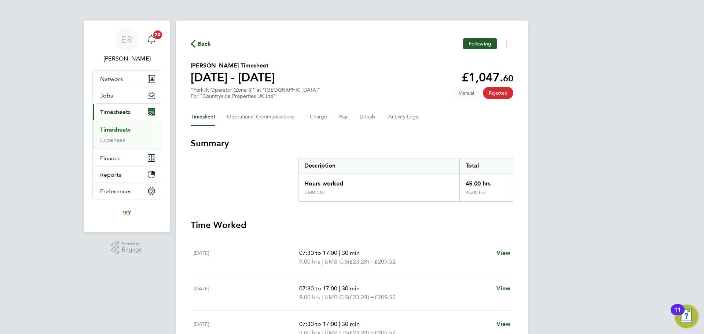
click at [113, 132] on link "Timesheets" at bounding box center [115, 129] width 30 height 7
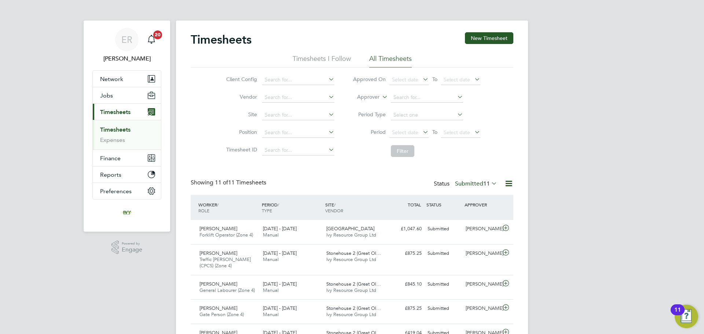
click at [123, 131] on link "Timesheets" at bounding box center [115, 129] width 30 height 7
click at [483, 184] on span "11" at bounding box center [486, 183] width 7 height 7
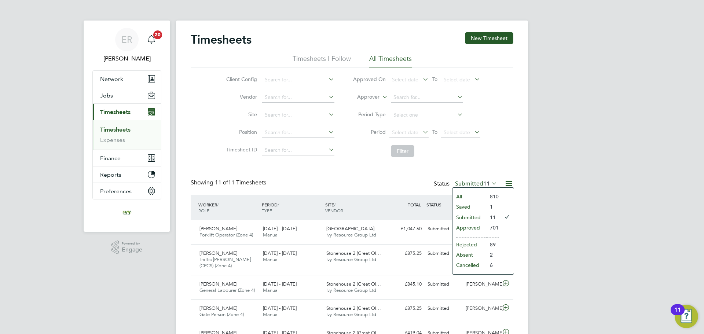
click at [476, 230] on li "Approved" at bounding box center [470, 228] width 34 height 10
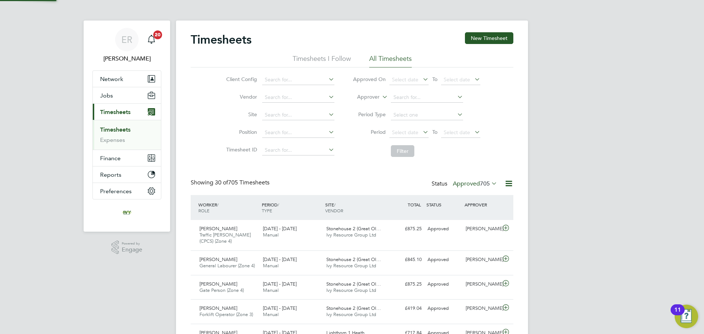
scroll to position [19, 64]
click at [481, 184] on span "705" at bounding box center [485, 183] width 10 height 7
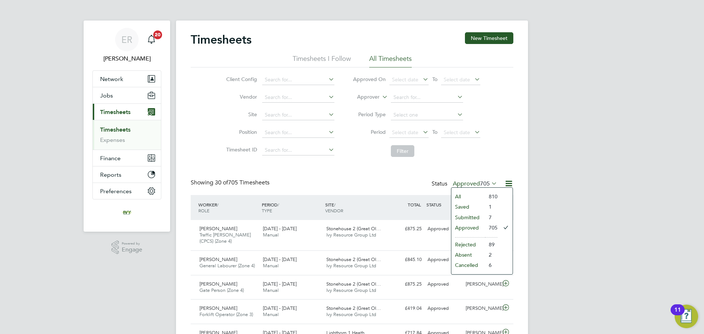
click at [466, 208] on li "Saved" at bounding box center [468, 207] width 34 height 10
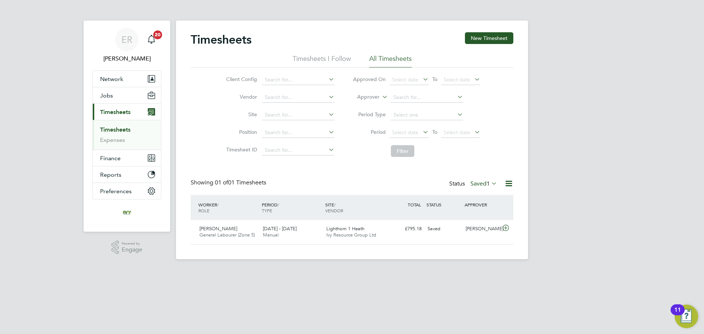
click at [480, 186] on label "Saved 1" at bounding box center [483, 183] width 27 height 7
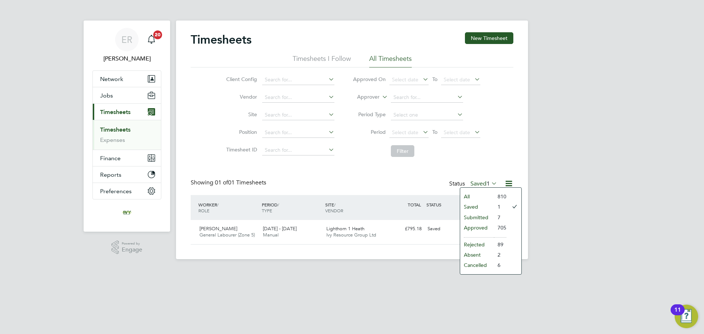
click at [477, 216] on li "Submitted" at bounding box center [477, 217] width 34 height 10
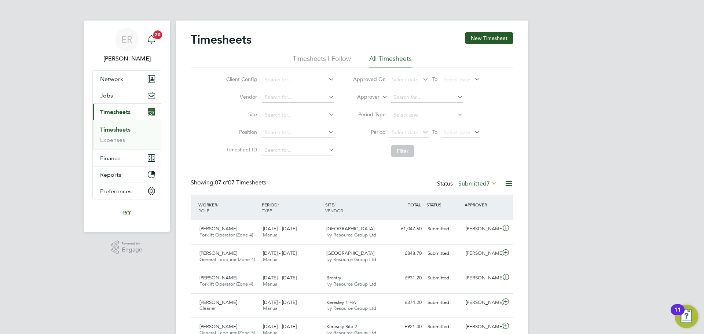
click at [125, 129] on link "Timesheets" at bounding box center [115, 129] width 30 height 7
